Goal: Check status: Check status

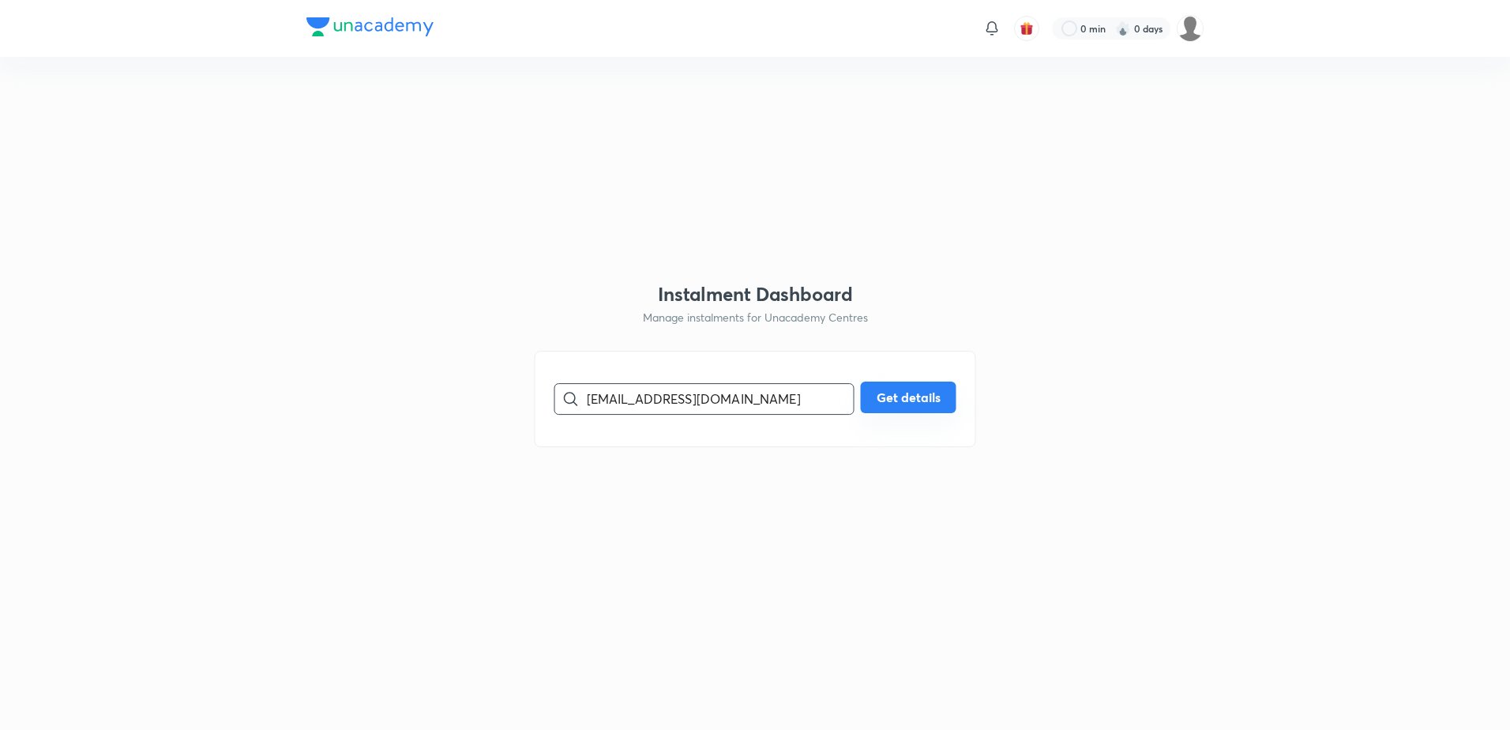
type input "tiwari_anupam2007@yahoo.co.in"
click at [904, 397] on button "Get details" at bounding box center [909, 397] width 96 height 32
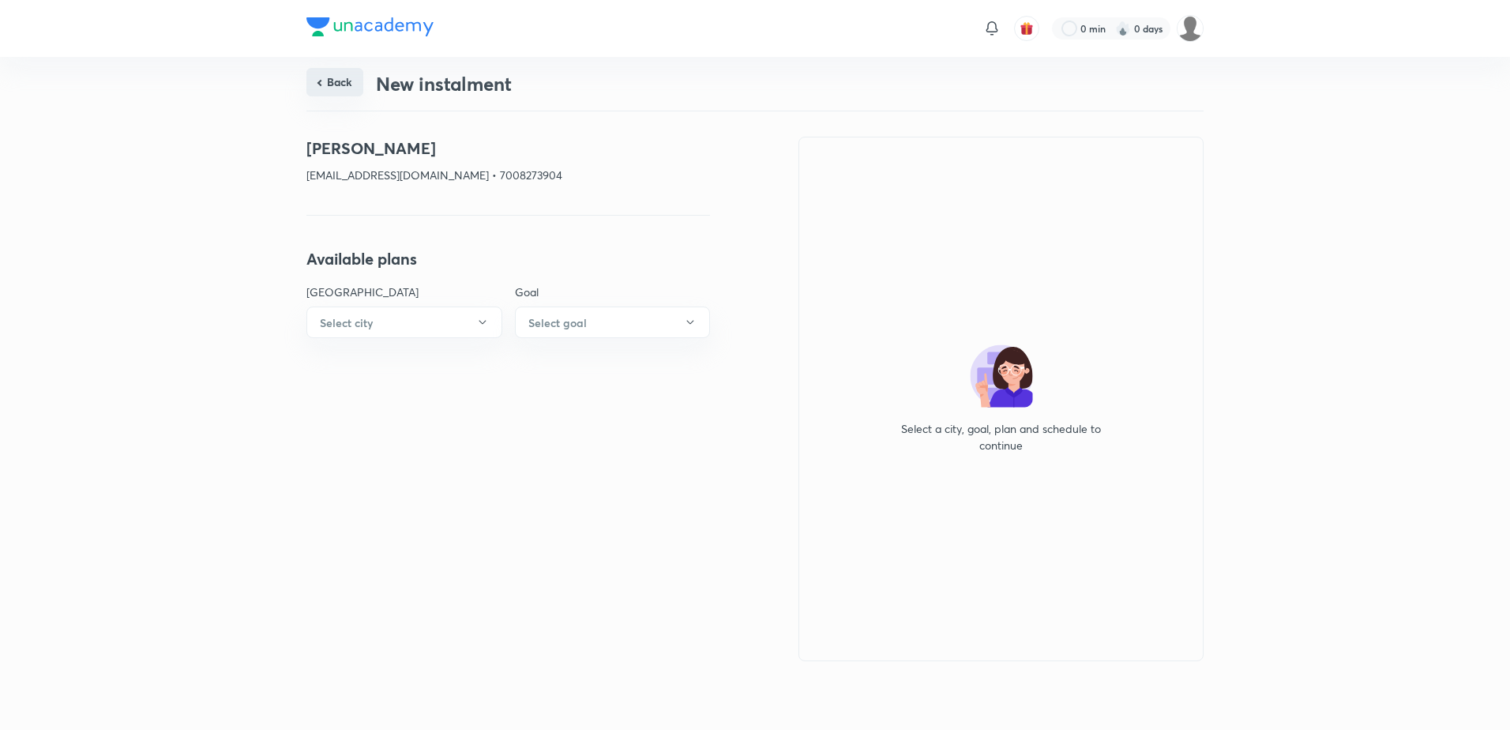
click at [336, 85] on button "Back" at bounding box center [334, 82] width 57 height 28
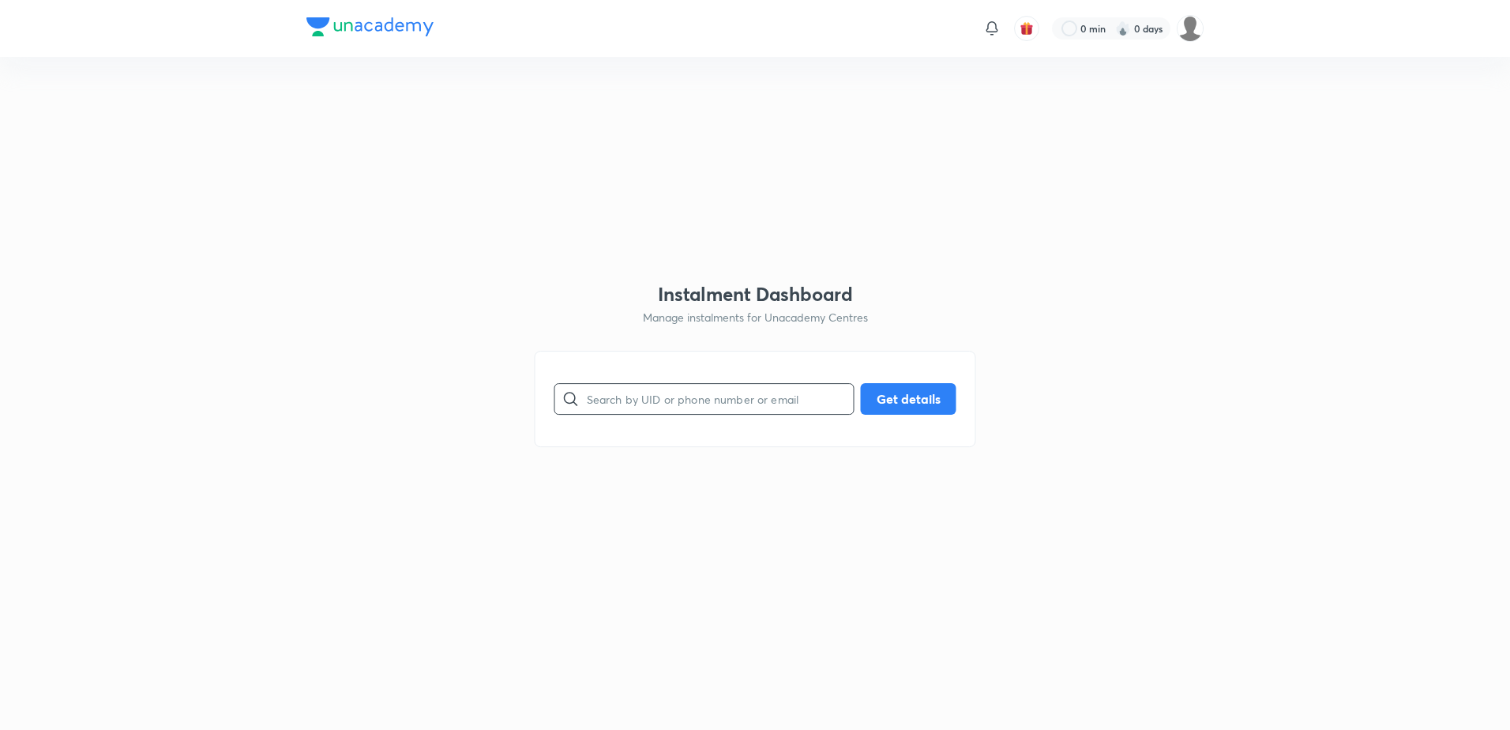
click at [641, 415] on input "text" at bounding box center [720, 398] width 267 height 40
paste input "ivasmpn@gmail.com"
type input "ivasmpn@gmail.com"
click at [938, 396] on button "Get details" at bounding box center [909, 397] width 96 height 32
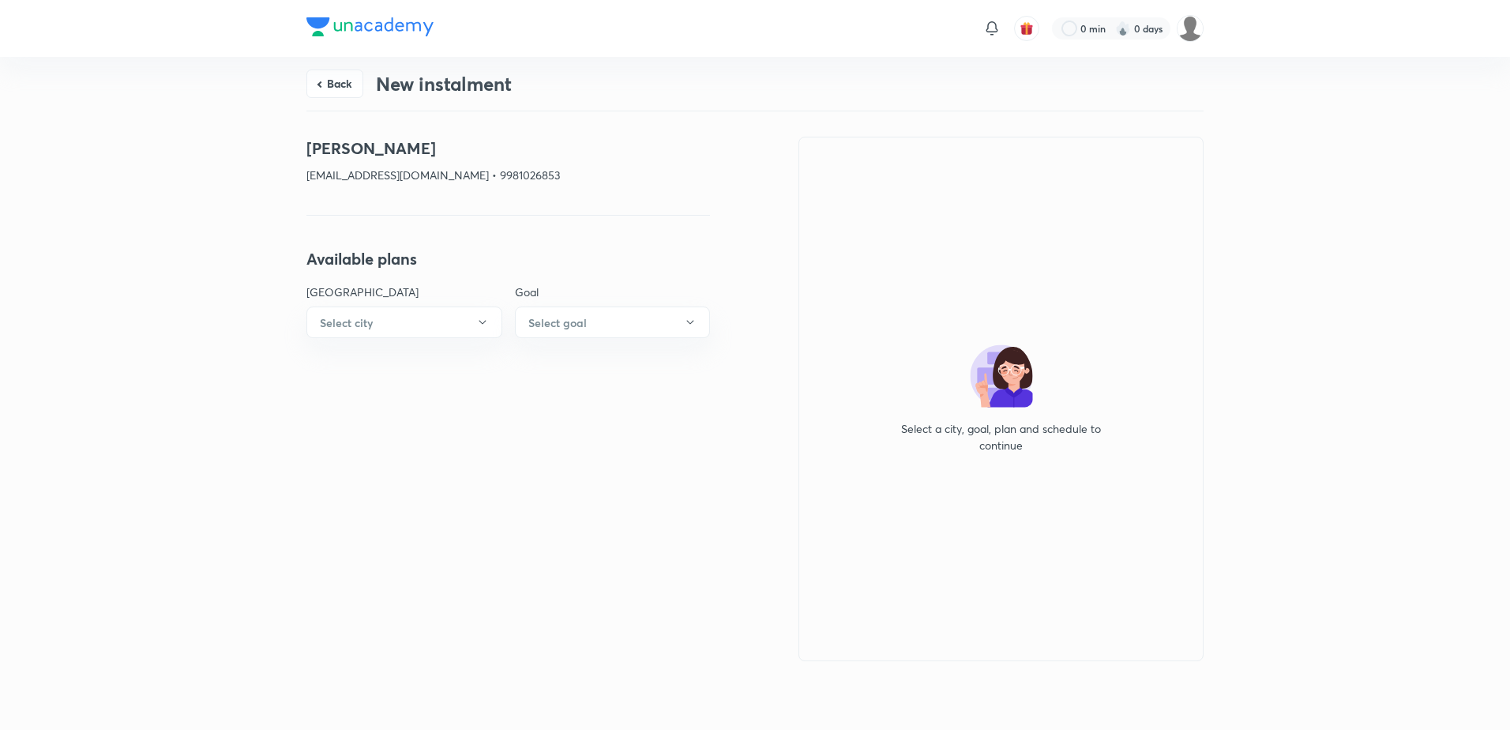
click at [320, 75] on button "Back" at bounding box center [334, 84] width 57 height 28
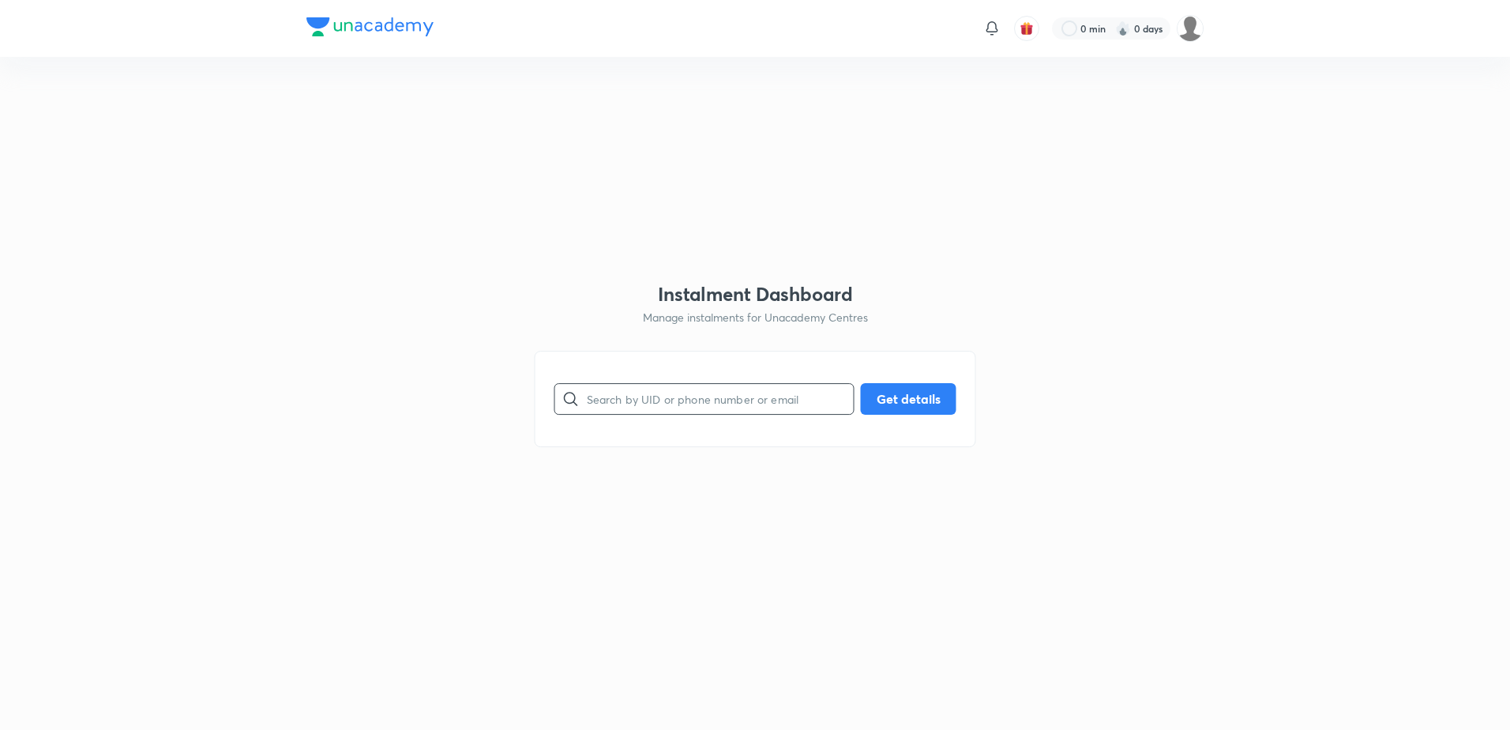
click at [639, 386] on input "text" at bounding box center [720, 398] width 267 height 40
paste input "sethi_jimmy@yahoo.com"
type input "sethi_jimmy@yahoo.com"
click at [904, 406] on button "Get details" at bounding box center [909, 397] width 96 height 32
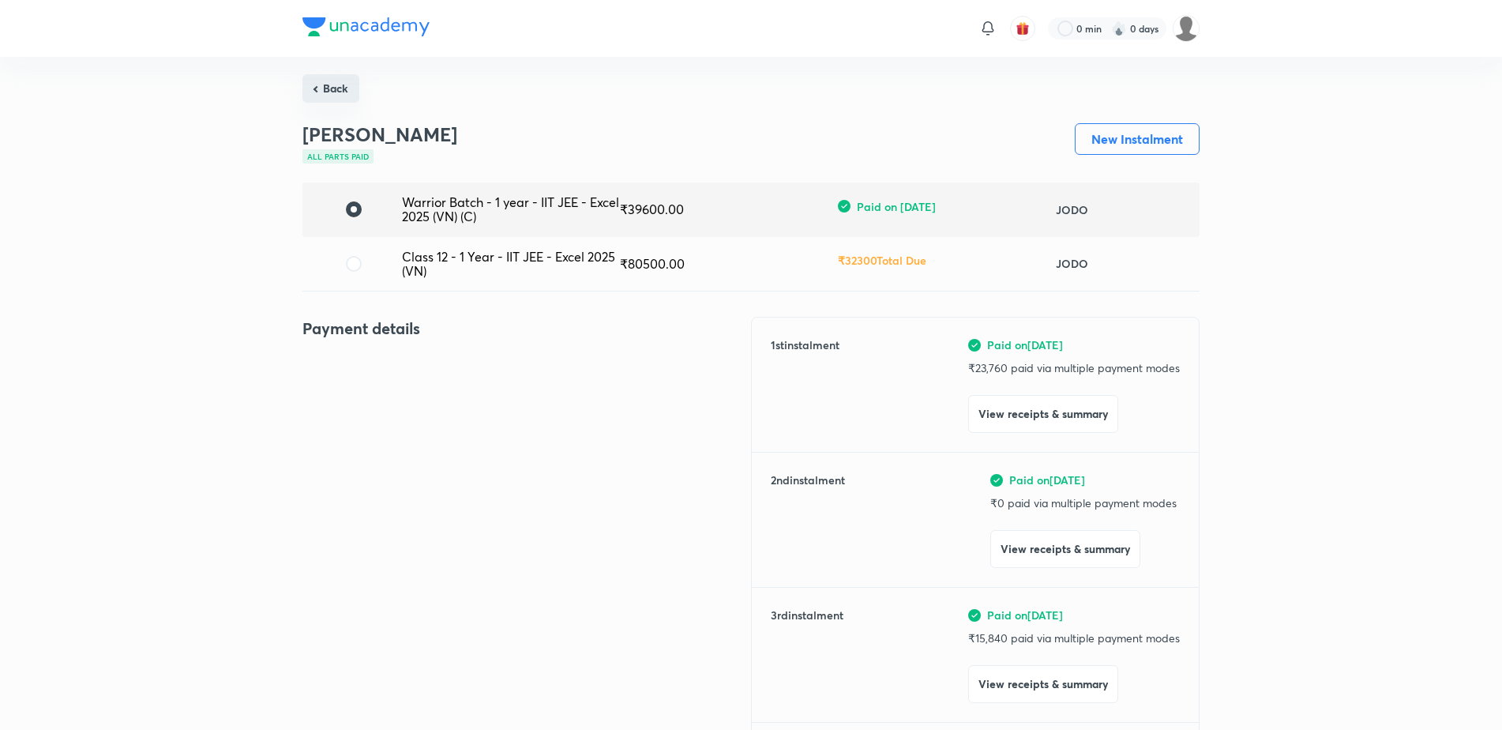
click at [344, 92] on button "Back" at bounding box center [330, 88] width 57 height 28
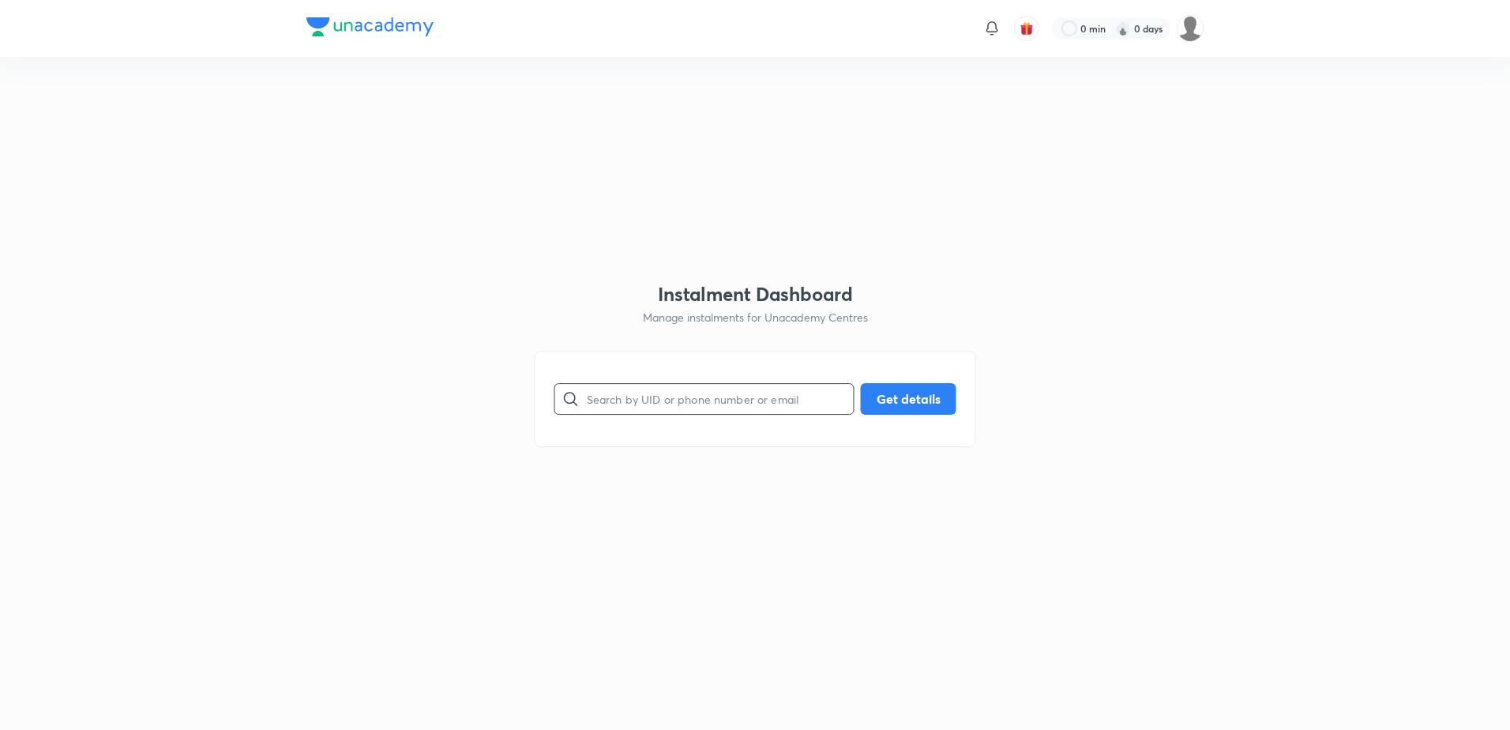
click at [671, 383] on input "text" at bounding box center [720, 398] width 267 height 40
paste input "aniruddhaghavte@gmail.com"
type input "aniruddhaghavte@gmail.com"
click at [890, 385] on button "Get details" at bounding box center [909, 397] width 96 height 32
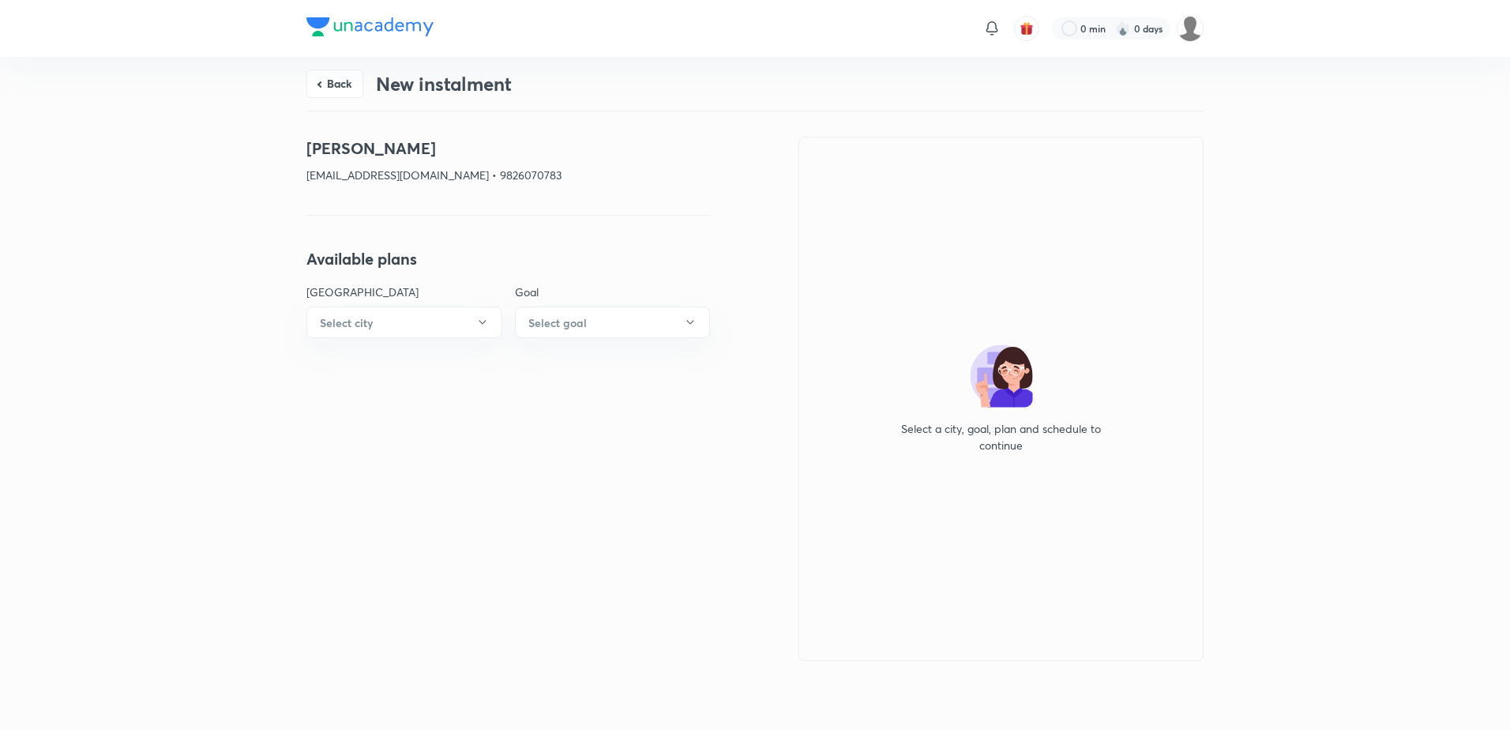
click at [333, 78] on button "Back" at bounding box center [334, 84] width 57 height 28
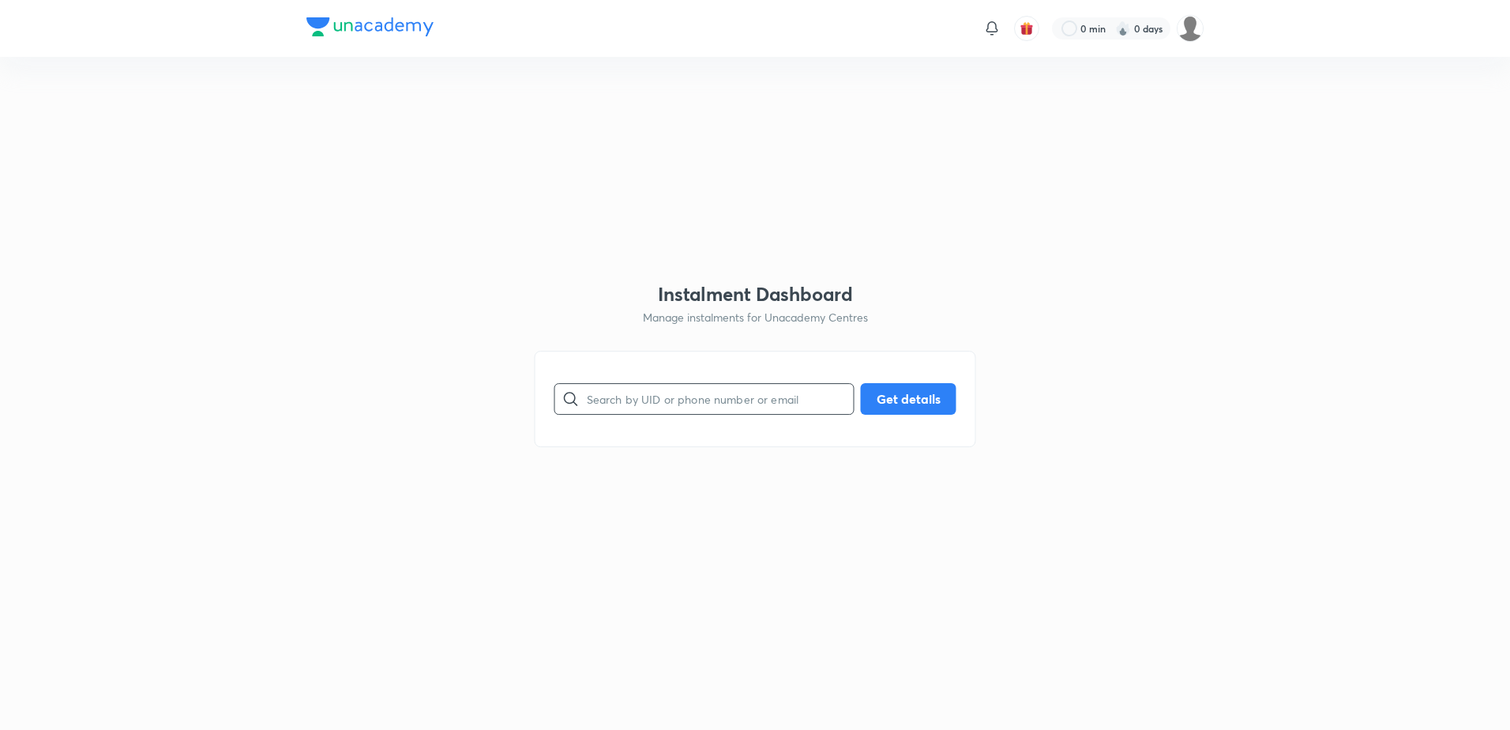
click at [654, 397] on input "text" at bounding box center [720, 398] width 267 height 40
paste input "divitabhatnagar@gmail.com"
type input "divitabhatnagar@gmail.com"
click at [918, 393] on button "Get details" at bounding box center [909, 397] width 96 height 32
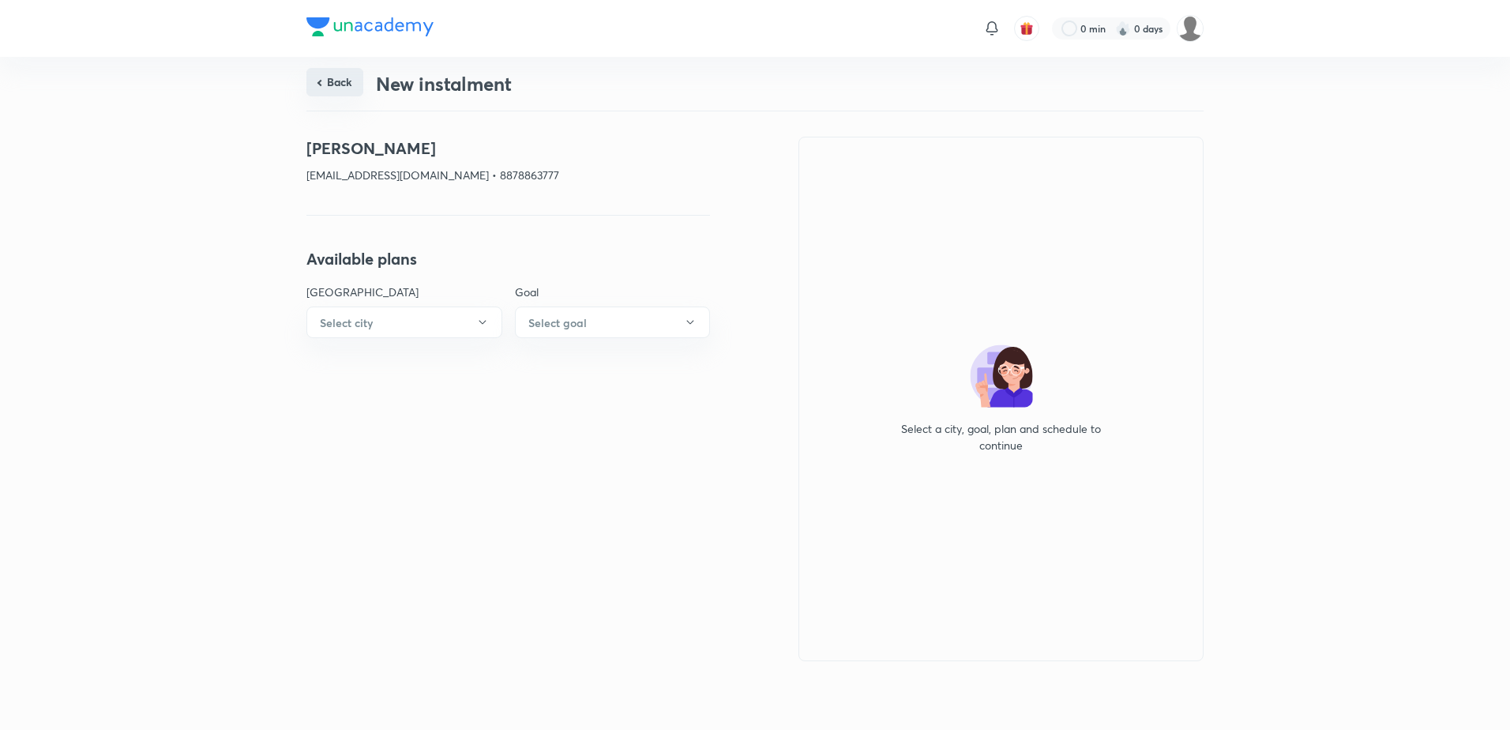
click at [342, 81] on button "Back" at bounding box center [334, 82] width 57 height 28
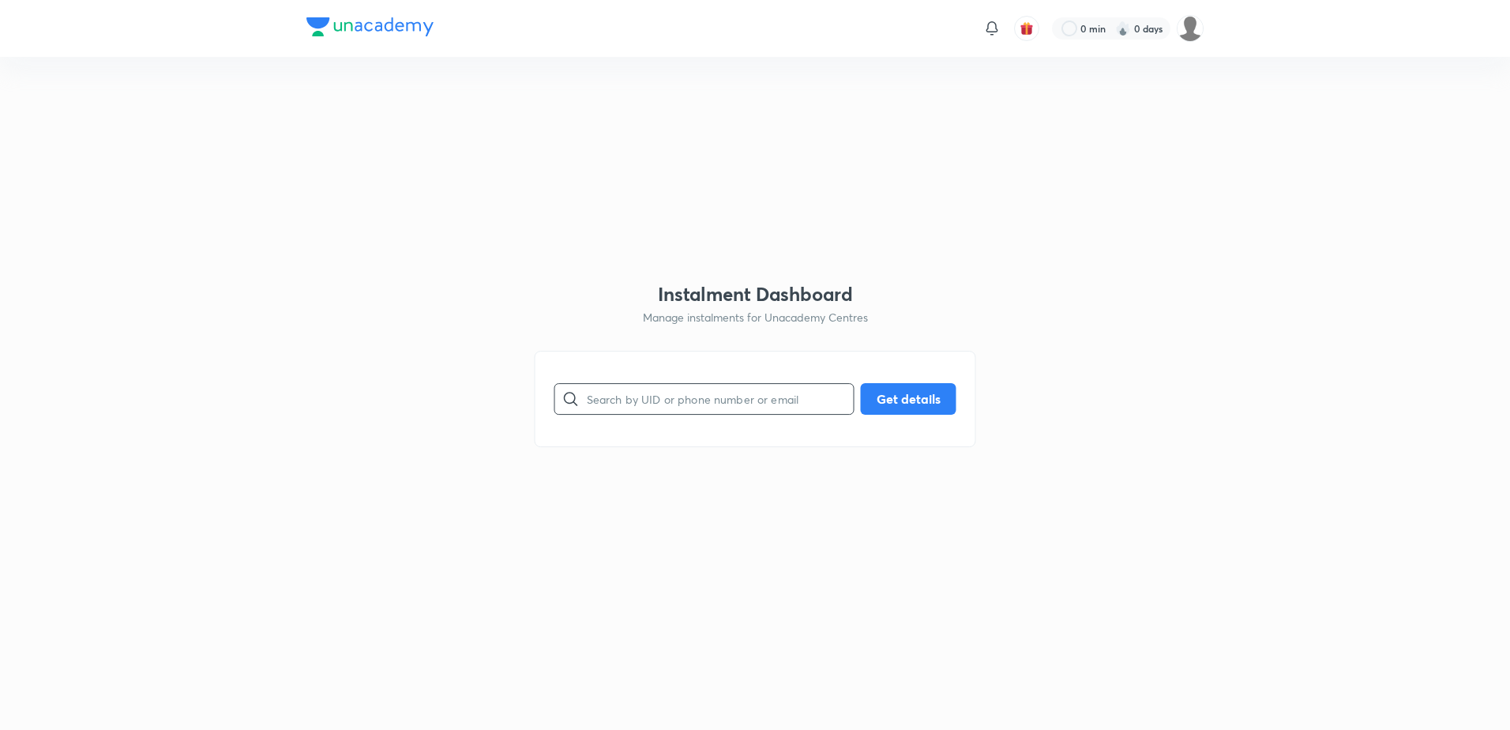
click at [677, 404] on input "text" at bounding box center [720, 398] width 267 height 40
paste input "panchalridhima54@gmail.com"
type input "panchalridhima54@gmail.com"
click at [874, 396] on button "Get details" at bounding box center [909, 397] width 96 height 32
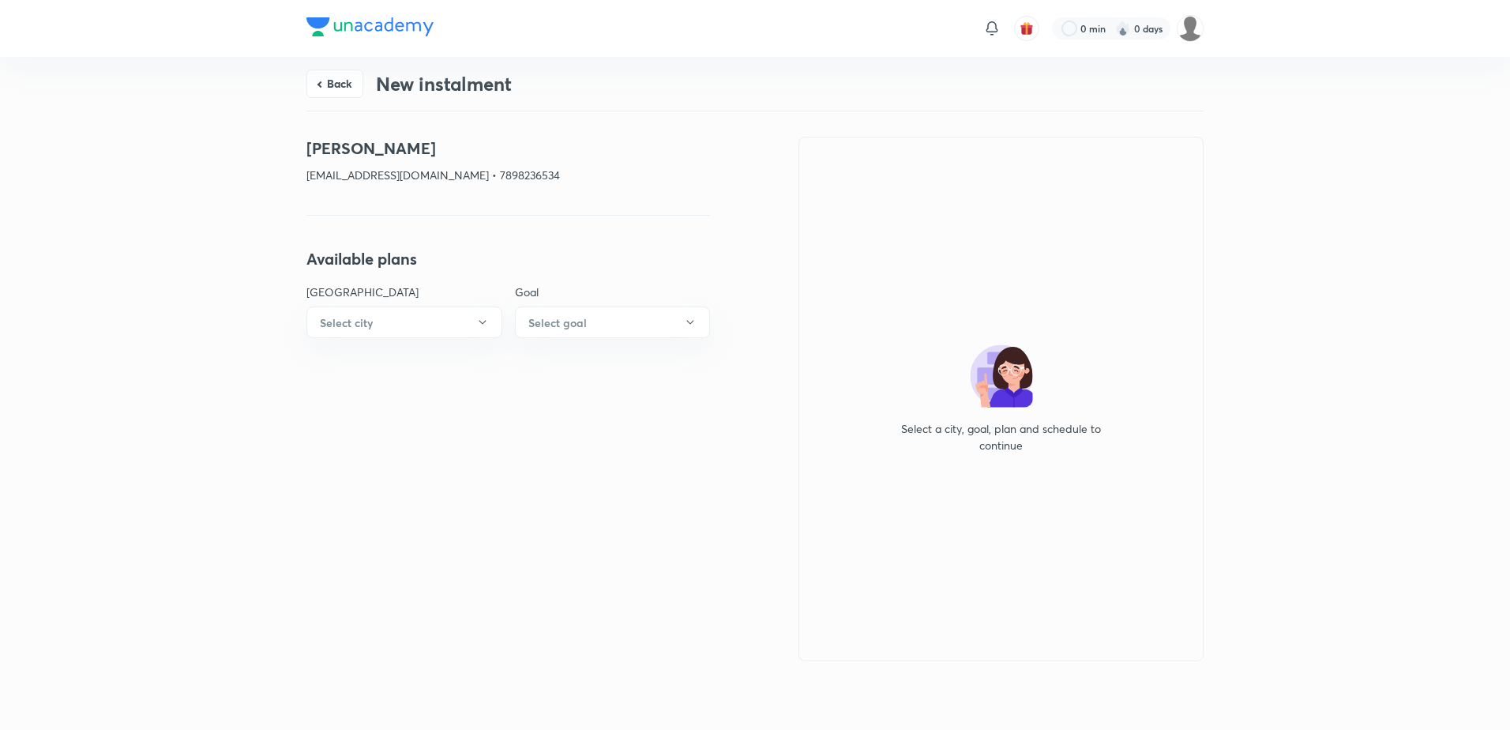
drag, startPoint x: 339, startPoint y: 70, endPoint x: 344, endPoint y: 77, distance: 9.2
click at [339, 70] on button "Back" at bounding box center [334, 84] width 57 height 28
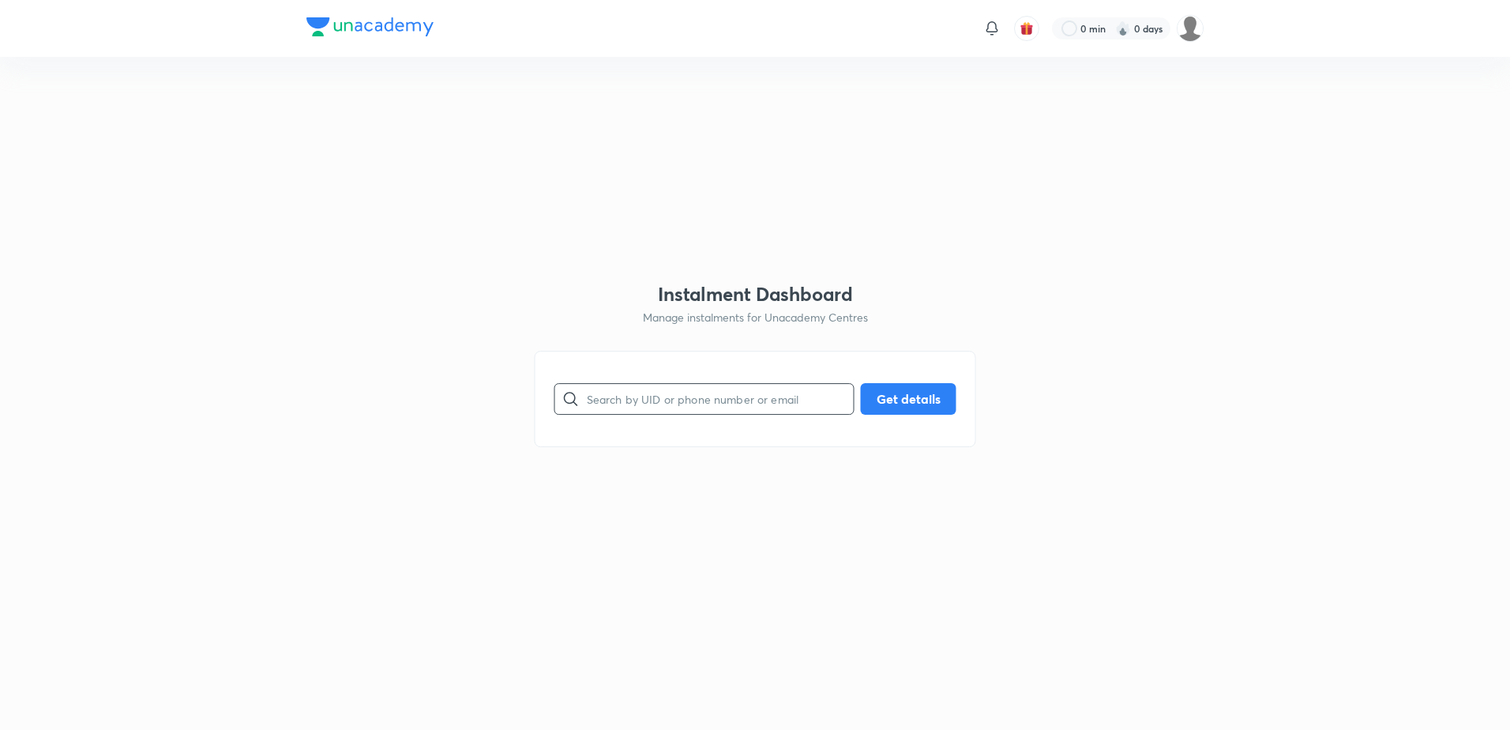
click at [652, 385] on input "text" at bounding box center [720, 398] width 267 height 40
paste input "nevaidhyajain@gmail.com"
type input "nevaidhyajain@gmail.com"
click at [885, 393] on button "Get details" at bounding box center [909, 397] width 96 height 32
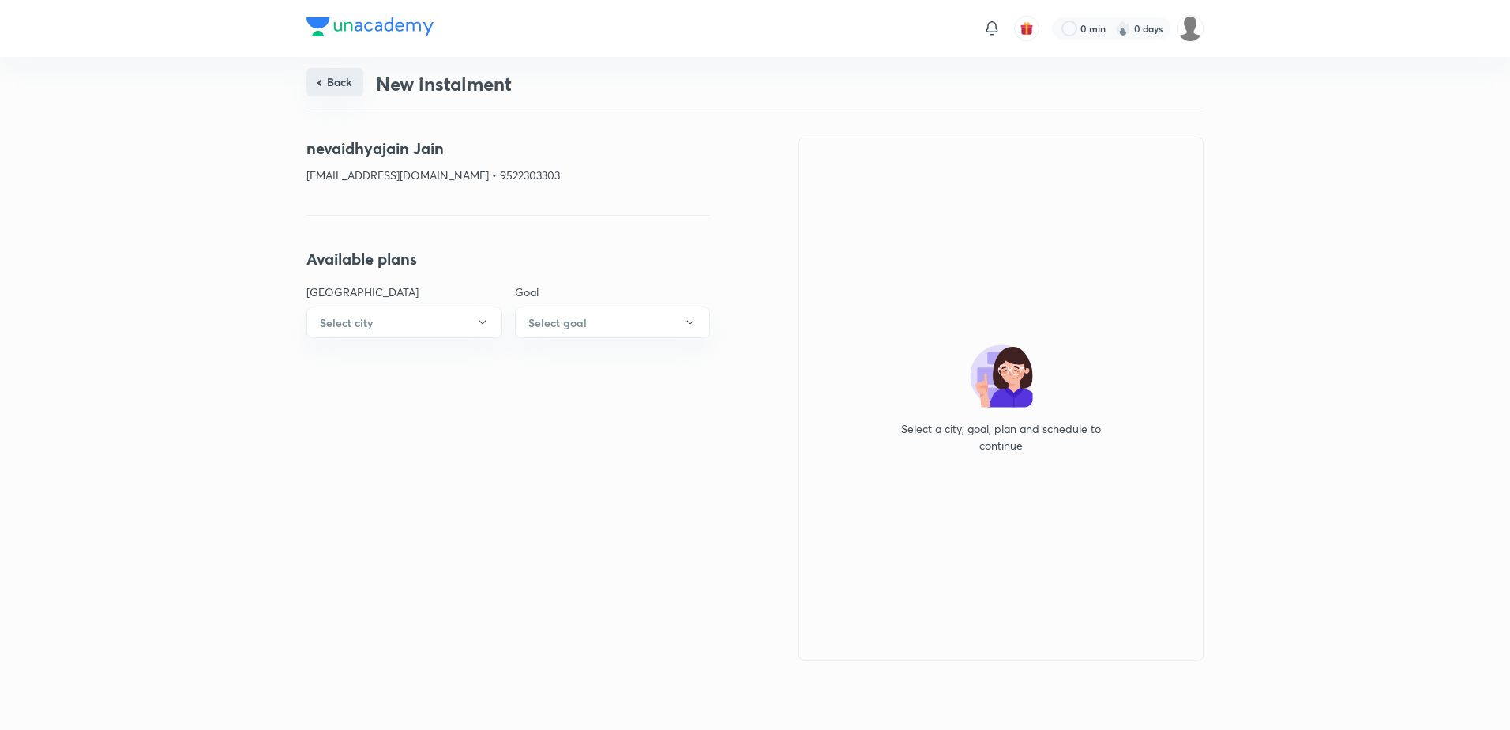
click at [349, 82] on button "Back" at bounding box center [334, 82] width 57 height 28
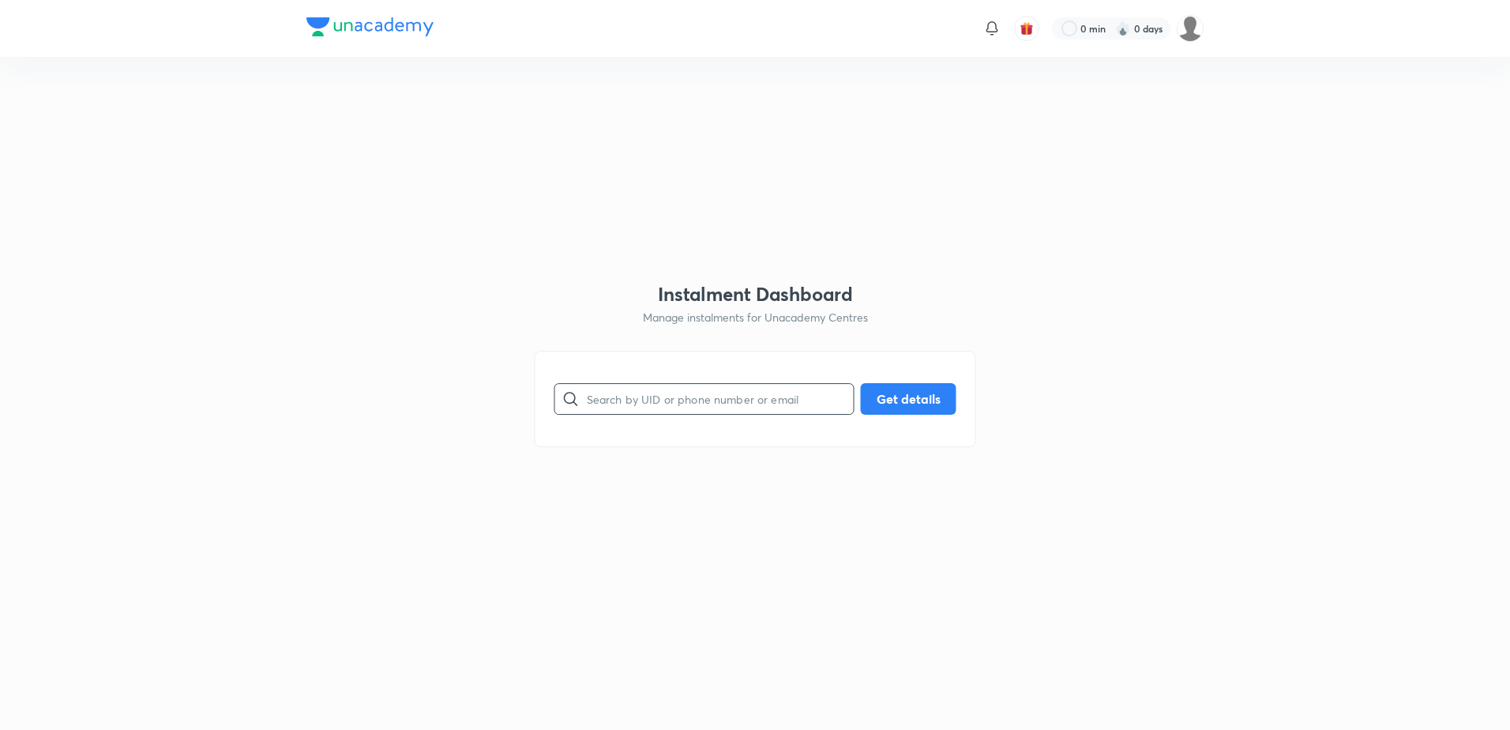
click at [702, 398] on input "text" at bounding box center [720, 398] width 267 height 40
paste input "malviyakanishka2016@gmail.com"
type input "malviyakanishka2016@gmail.com"
click at [923, 397] on button "Get details" at bounding box center [909, 397] width 96 height 32
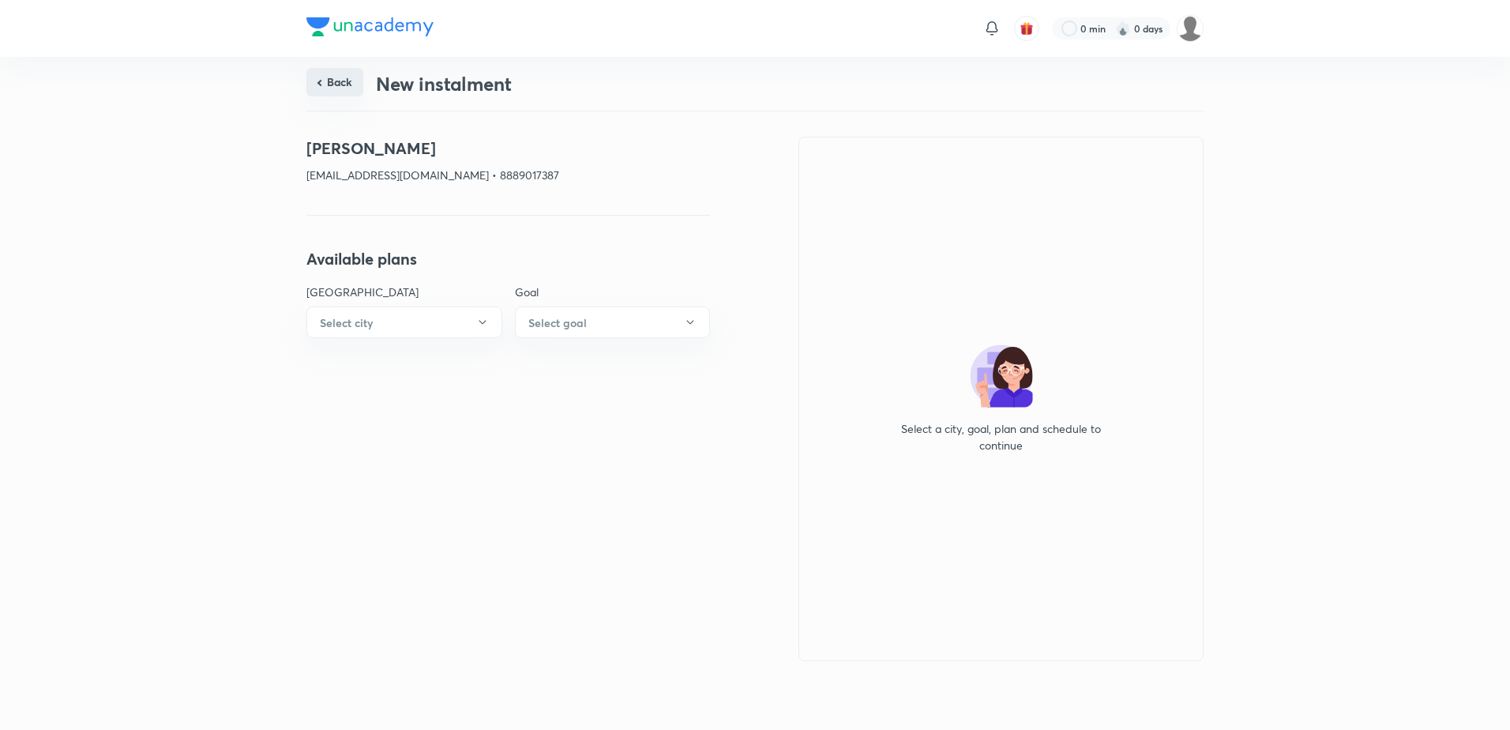
click at [339, 83] on button "Back" at bounding box center [334, 82] width 57 height 28
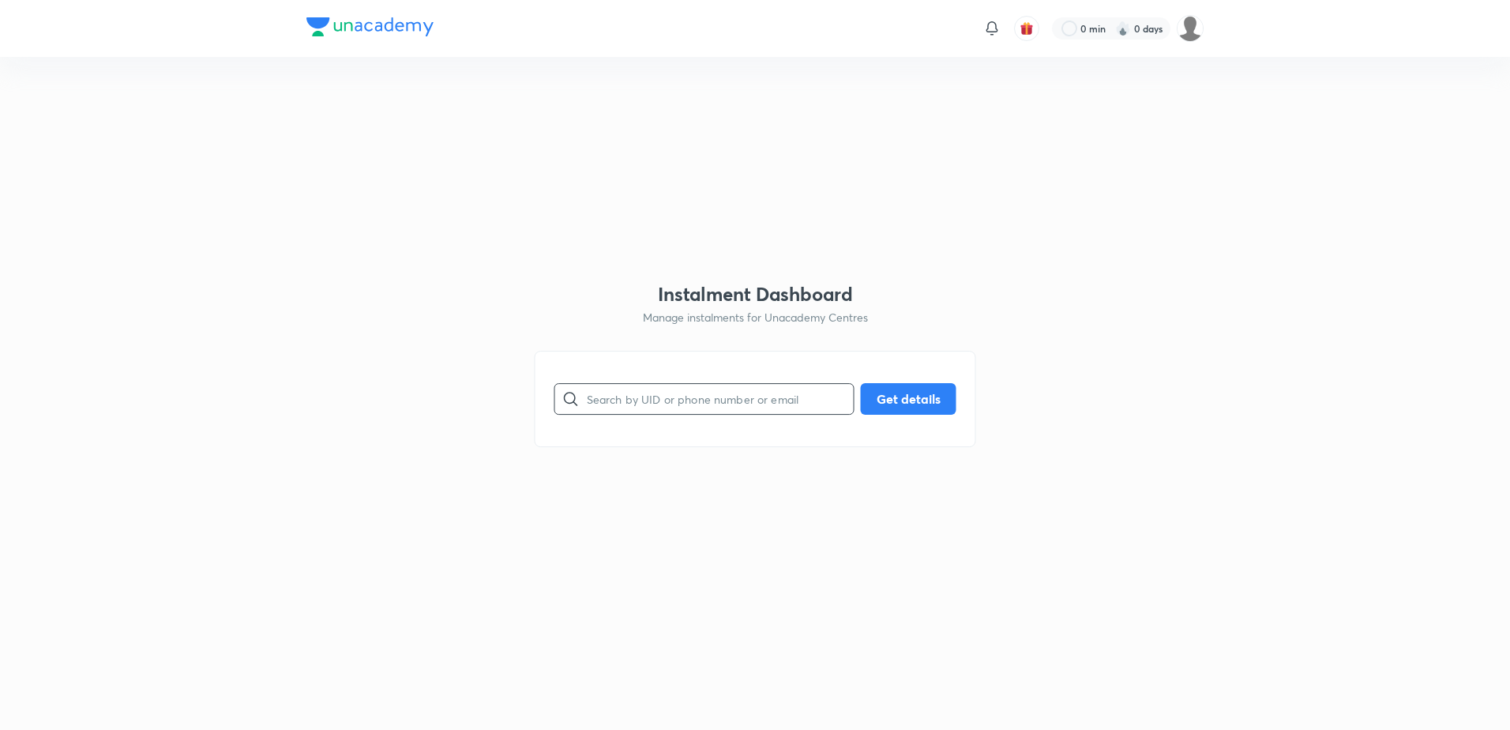
click at [654, 393] on input "text" at bounding box center [720, 398] width 267 height 40
paste input "manuamit.75@gmail.com"
type input "manuamit.75@gmail.com"
click at [913, 399] on button "Get details" at bounding box center [909, 397] width 96 height 32
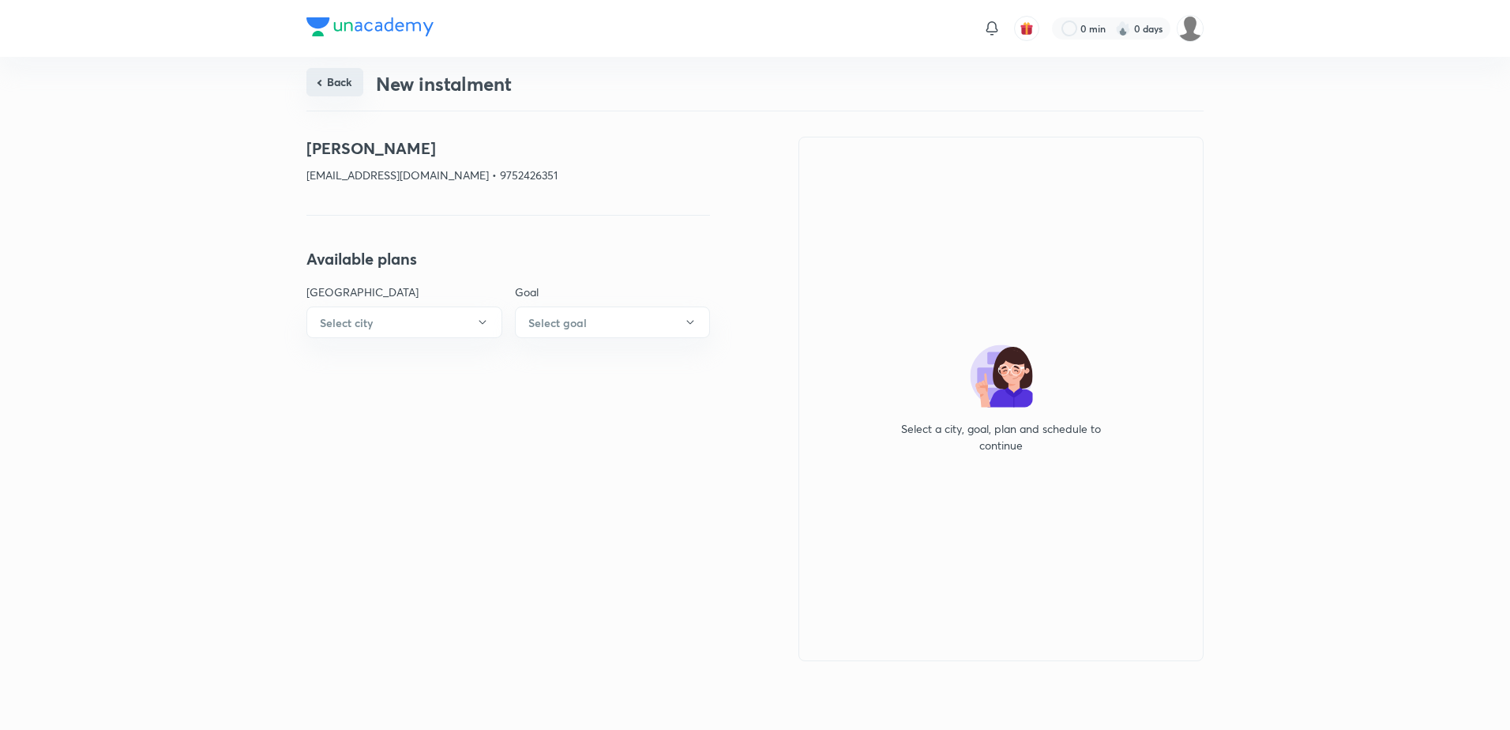
click at [316, 76] on button "Back" at bounding box center [334, 82] width 57 height 28
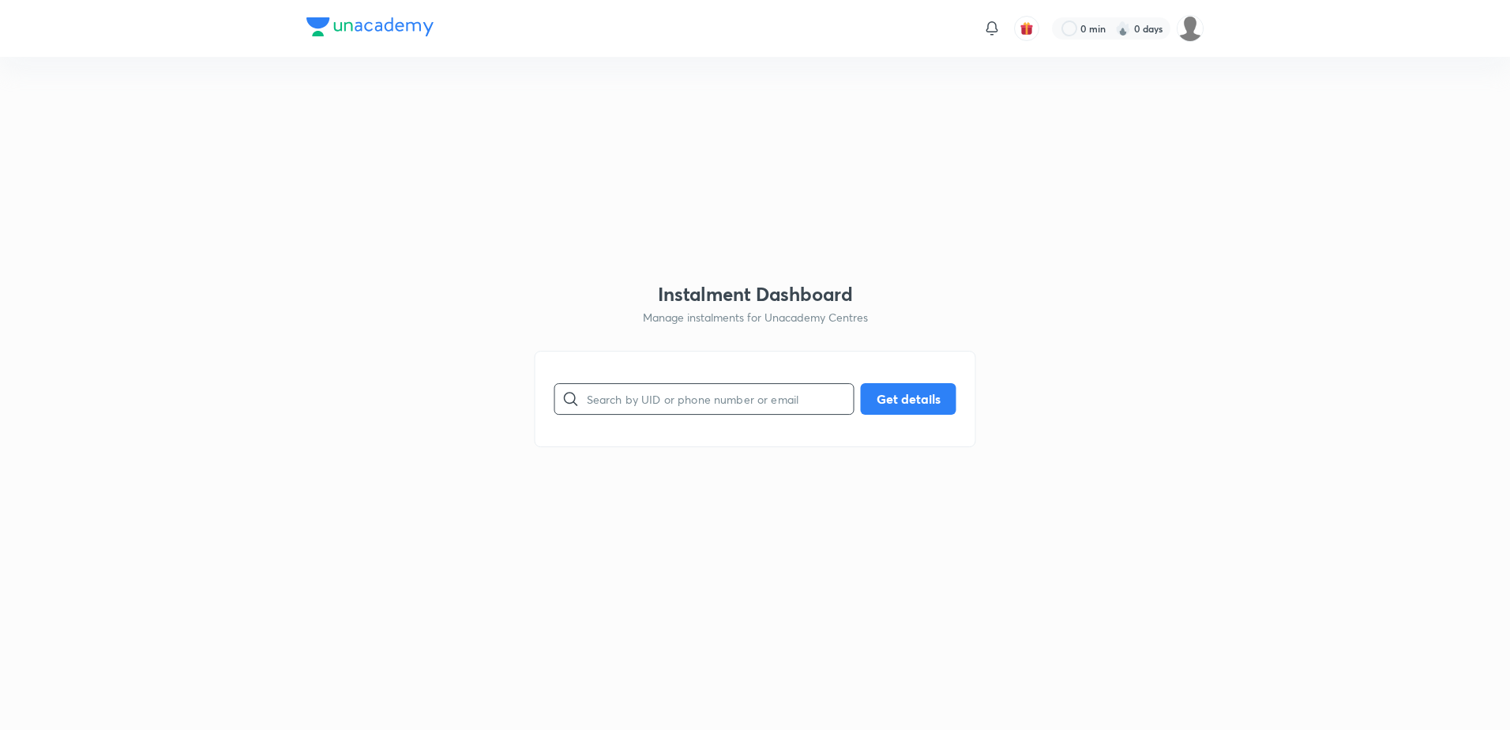
click at [725, 403] on input "text" at bounding box center [720, 398] width 267 height 40
paste input "akshada9979@gmail.com"
type input "akshada9979@gmail.com"
click at [899, 397] on button "Get details" at bounding box center [909, 397] width 96 height 32
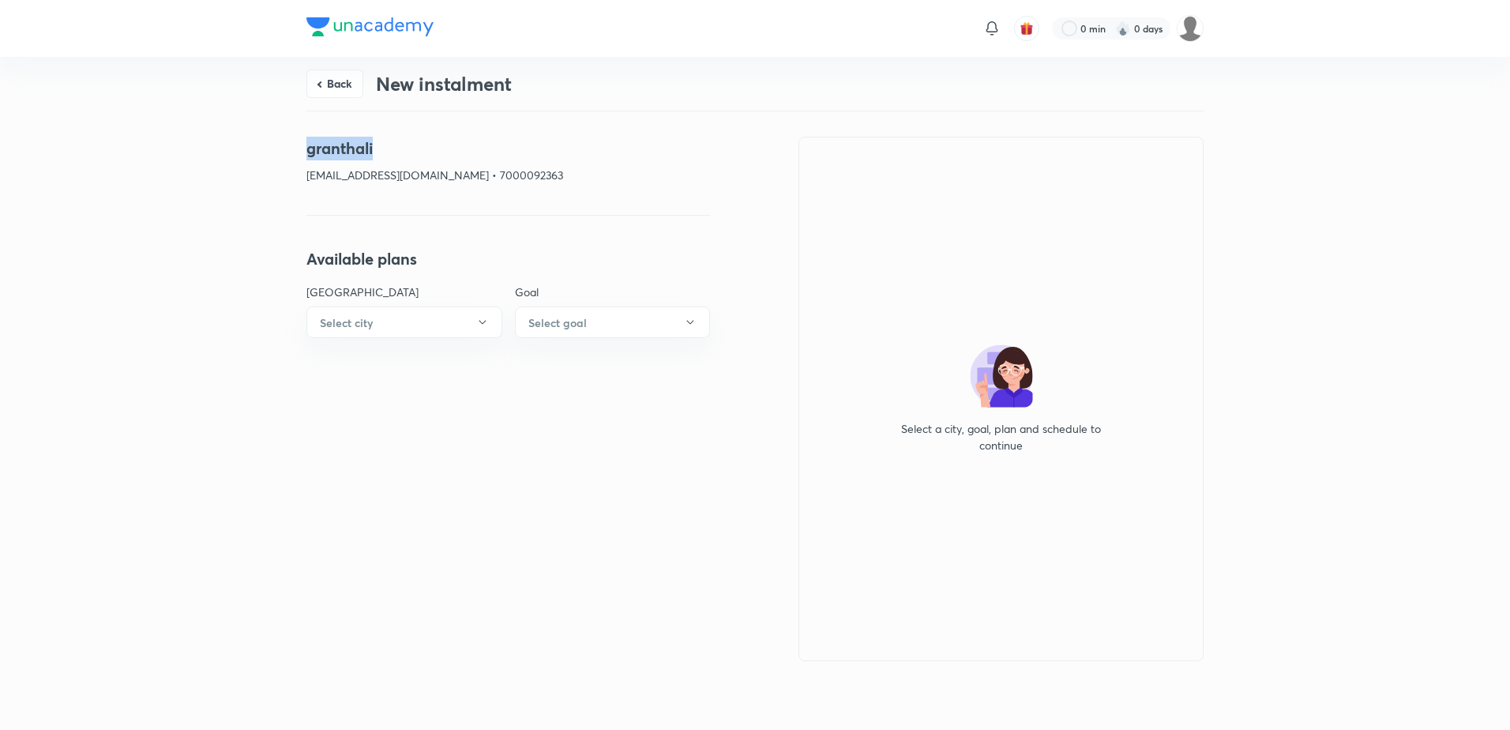
drag, startPoint x: 470, startPoint y: 154, endPoint x: 301, endPoint y: 154, distance: 169.0
click at [301, 154] on div "Back New instalment granthali akshada9979@gmail.com • 7000092363 Available plan…" at bounding box center [755, 390] width 1510 height 667
copy h4 "granthali"
click at [343, 75] on button "Back" at bounding box center [334, 82] width 57 height 28
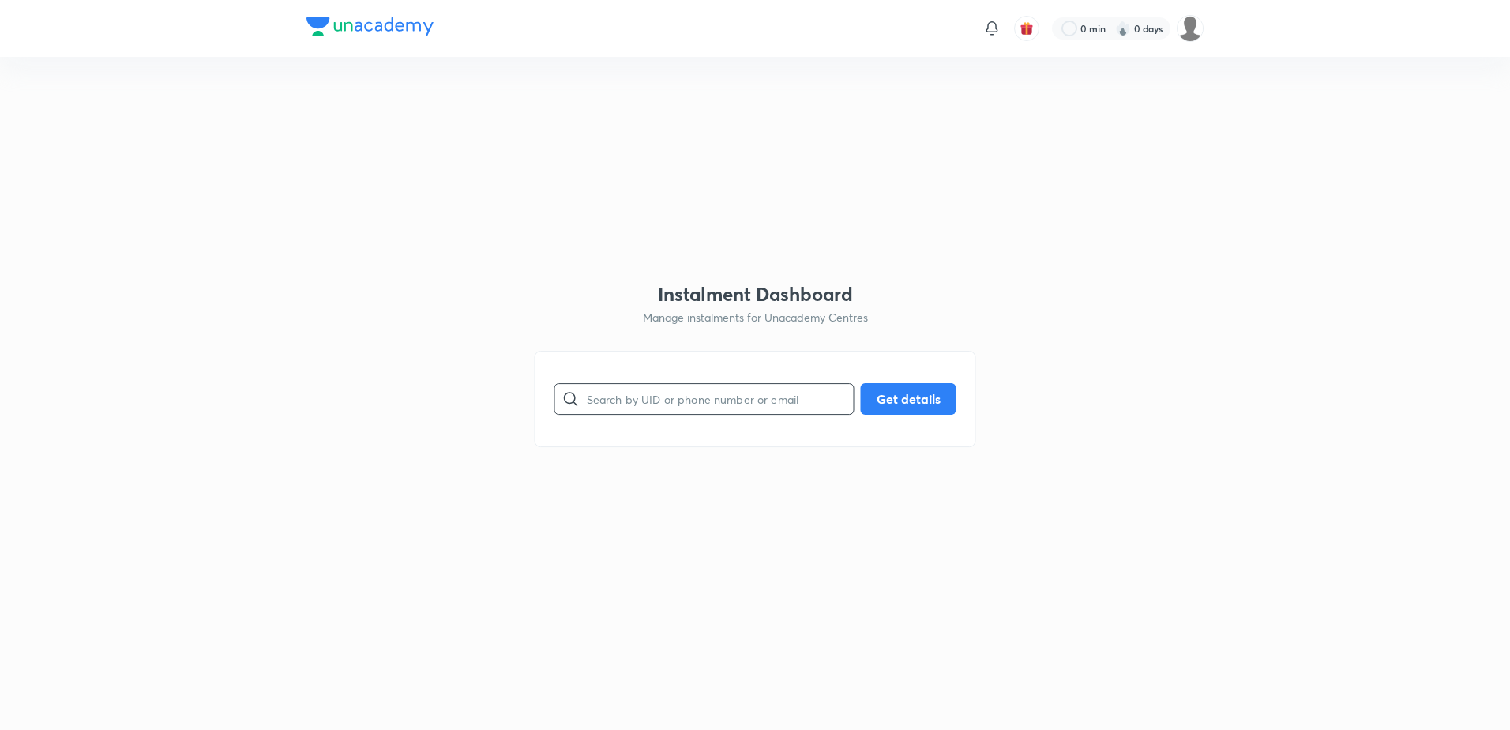
click at [627, 399] on input "text" at bounding box center [720, 398] width 267 height 40
paste input "jayatigupta117@gmail.com"
type input "jayatigupta117@gmail.com"
click at [889, 396] on button "Get details" at bounding box center [909, 397] width 96 height 32
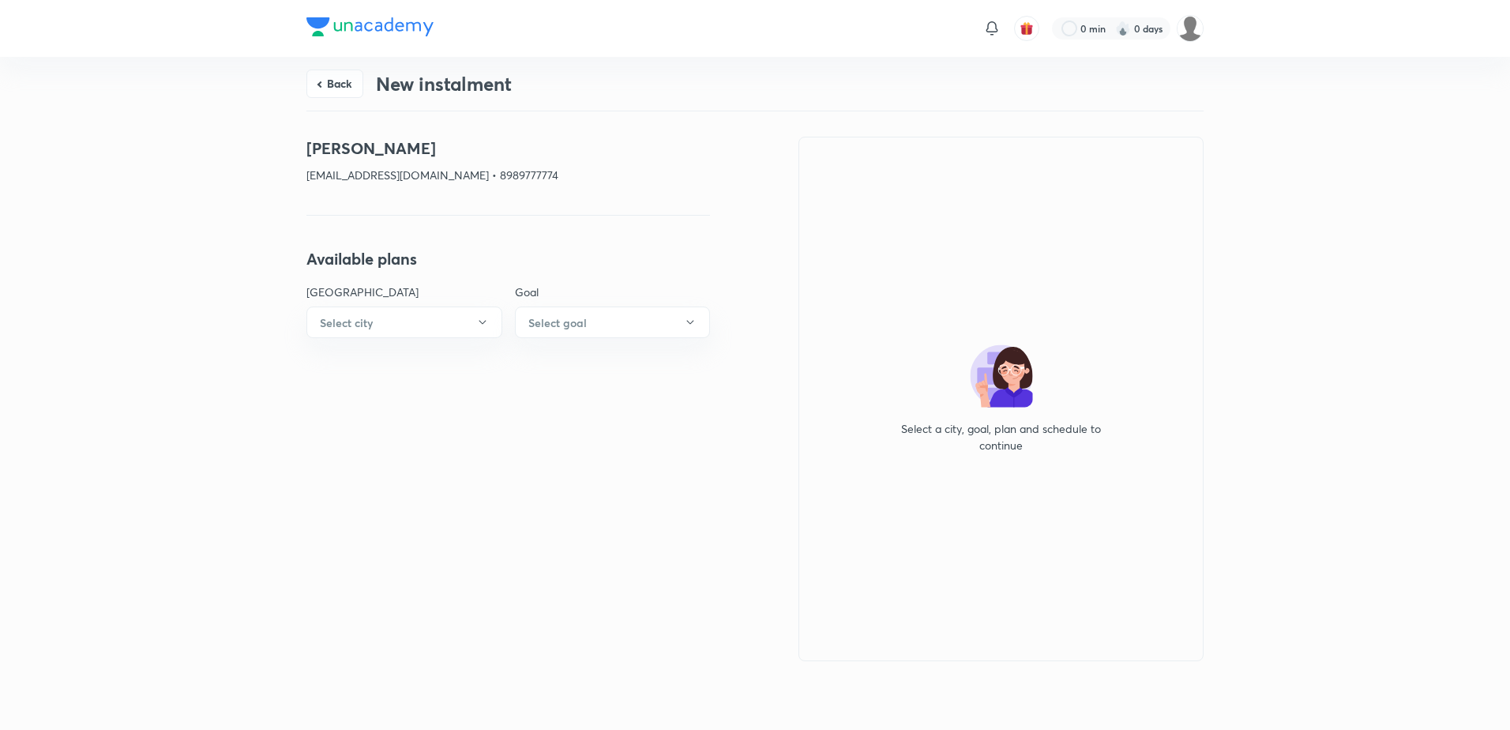
click at [348, 96] on button "Back" at bounding box center [334, 84] width 57 height 28
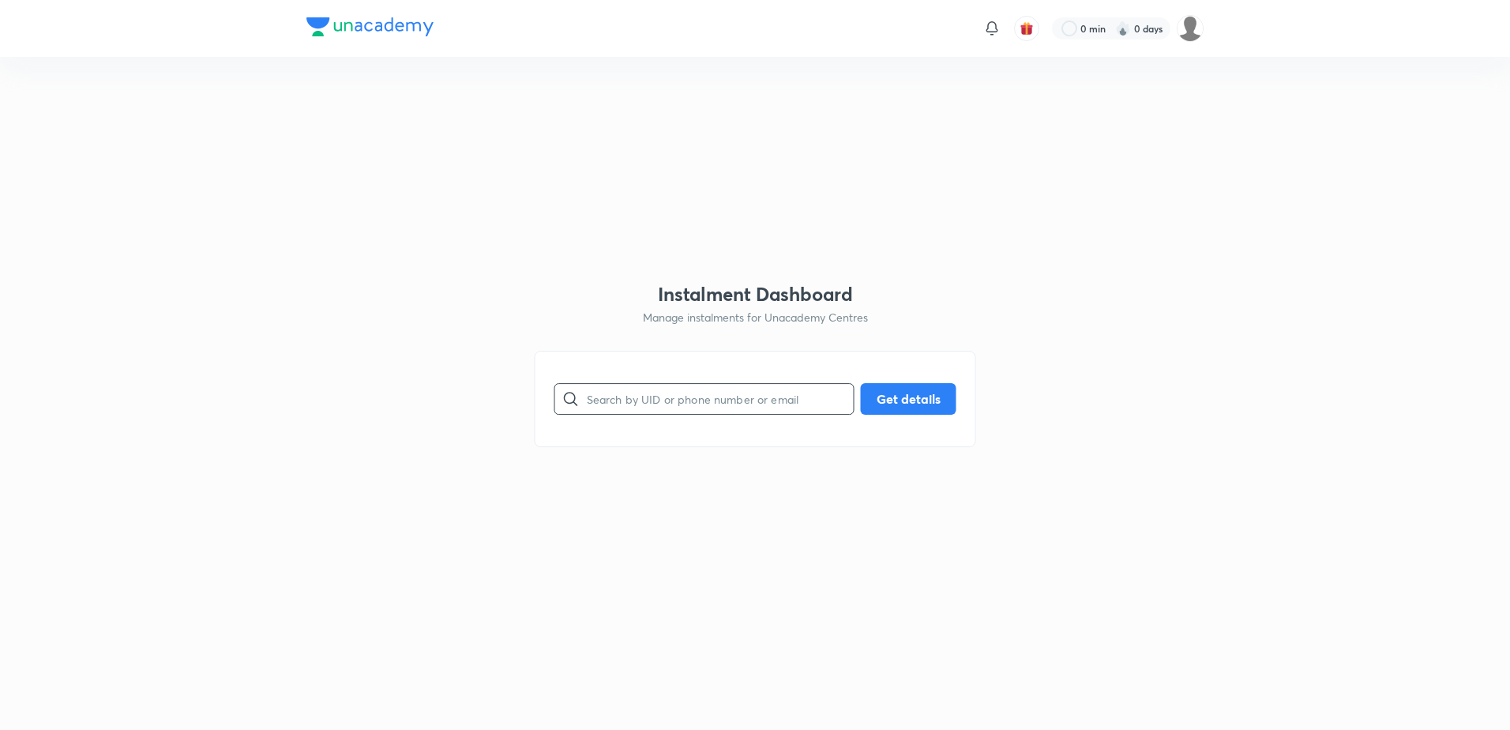
click at [641, 400] on input "text" at bounding box center [720, 398] width 267 height 40
paste input "rachna7402@gmail.com"
type input "rachna7402@gmail.com"
click at [924, 397] on button "Get details" at bounding box center [909, 397] width 96 height 32
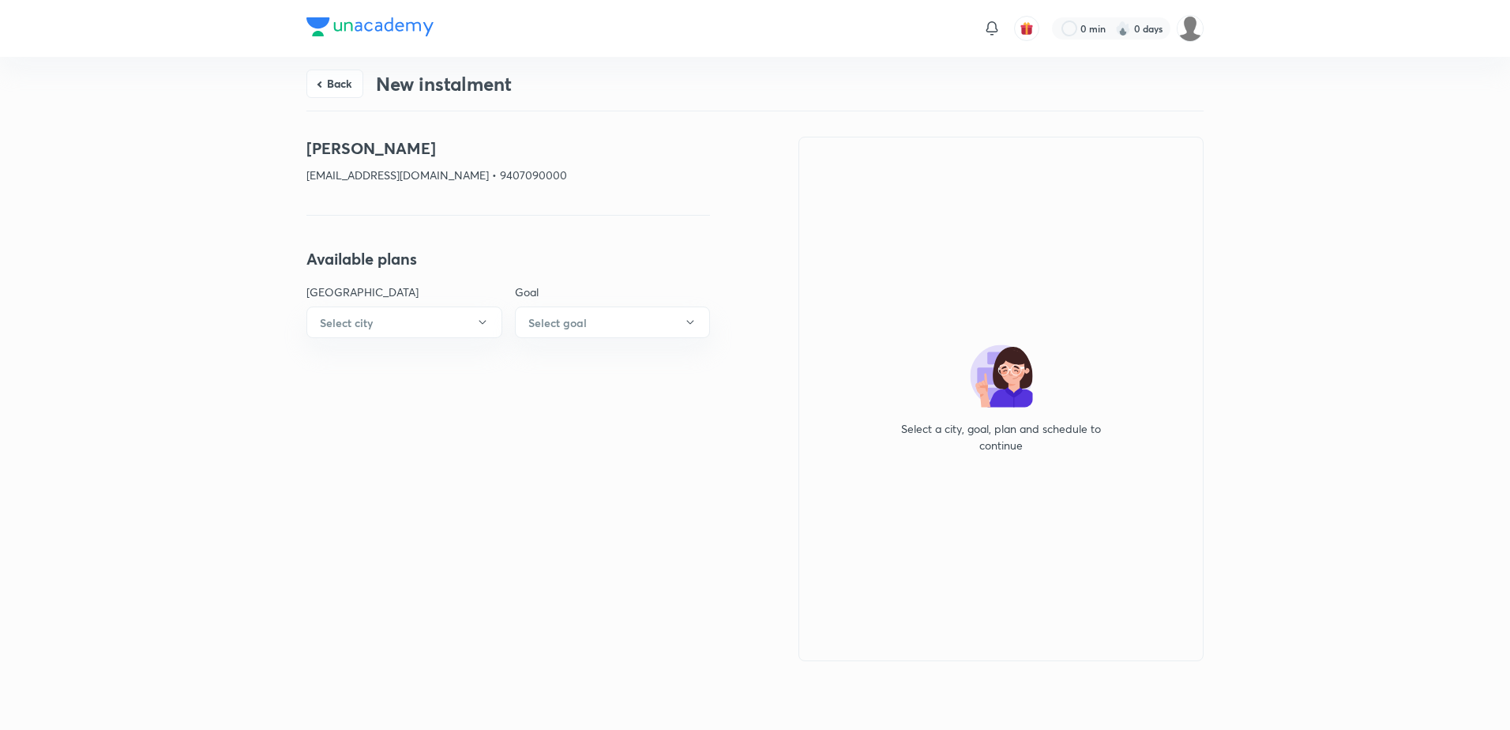
drag, startPoint x: 543, startPoint y: 137, endPoint x: 290, endPoint y: 140, distance: 253.5
click at [290, 140] on div "Back New instalment Suhani Kakrecha rachna7402@gmail.com • 9407090000 Available…" at bounding box center [755, 390] width 1510 height 667
copy h4 "Suhani Kakrecha"
click at [329, 90] on button "Back" at bounding box center [334, 84] width 57 height 28
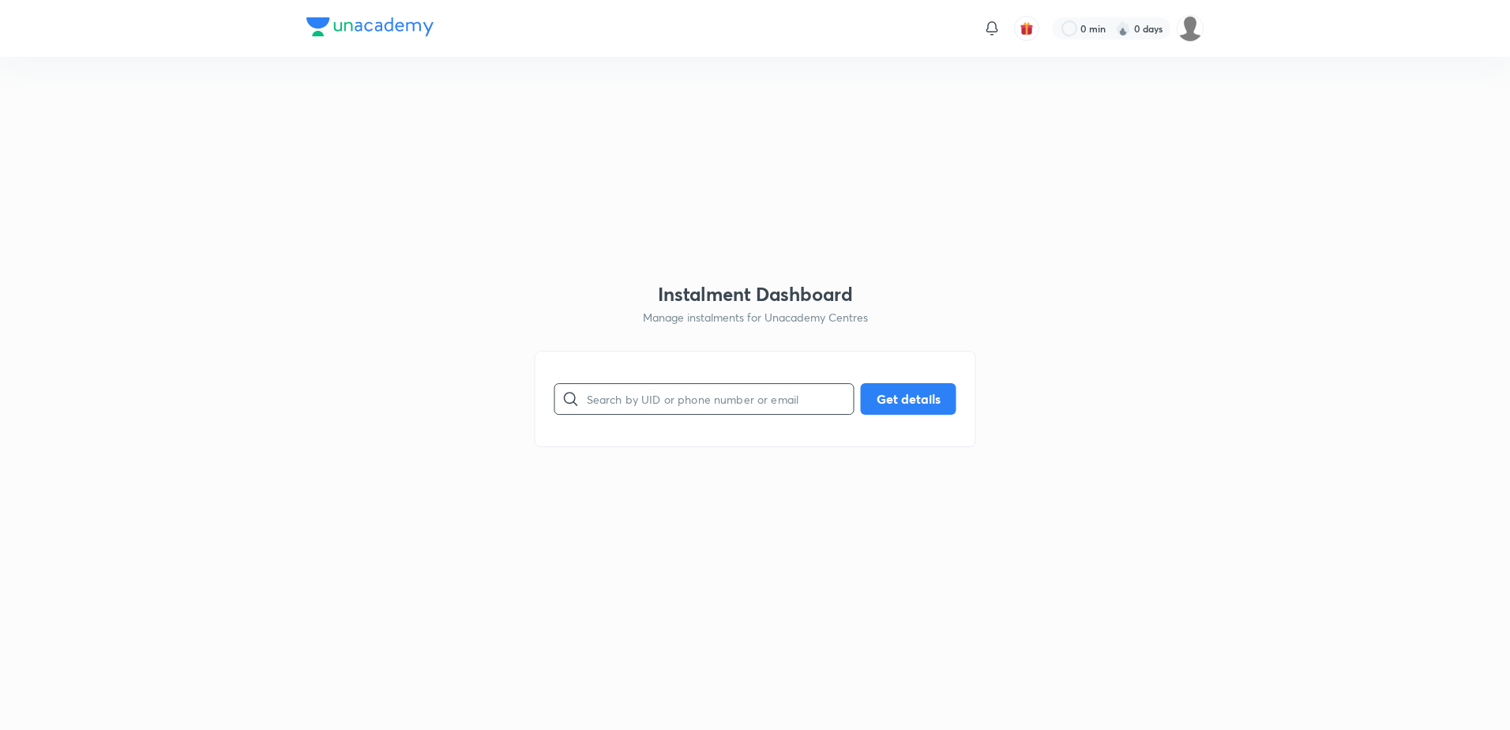
click at [619, 405] on input "text" at bounding box center [720, 398] width 267 height 40
paste input "ycsjr2020@gmail.com"
type input "ycsjr2020@gmail.com"
